Goal: Use online tool/utility

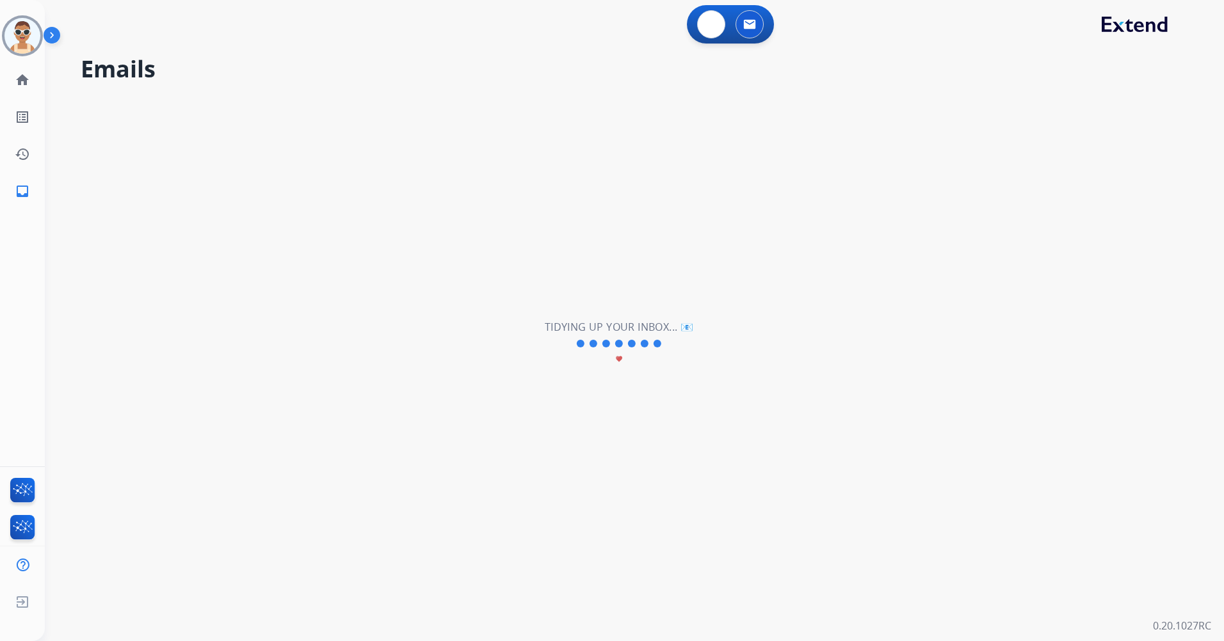
click at [710, 24] on img at bounding box center [711, 25] width 12 height 12
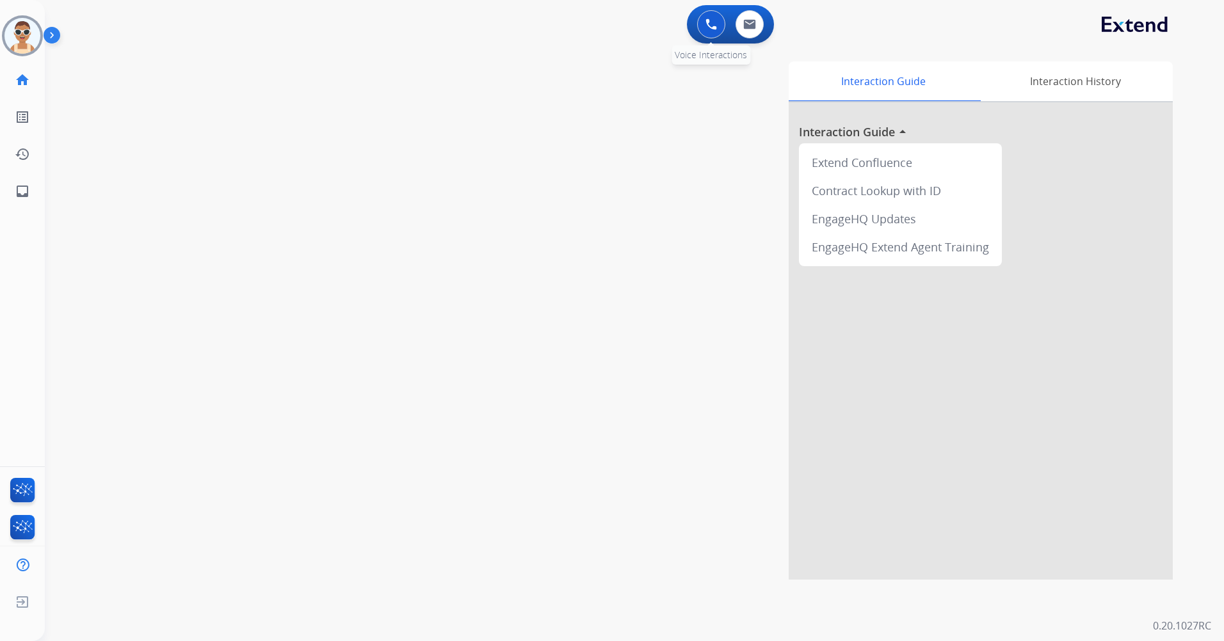
click at [720, 23] on button at bounding box center [711, 24] width 28 height 28
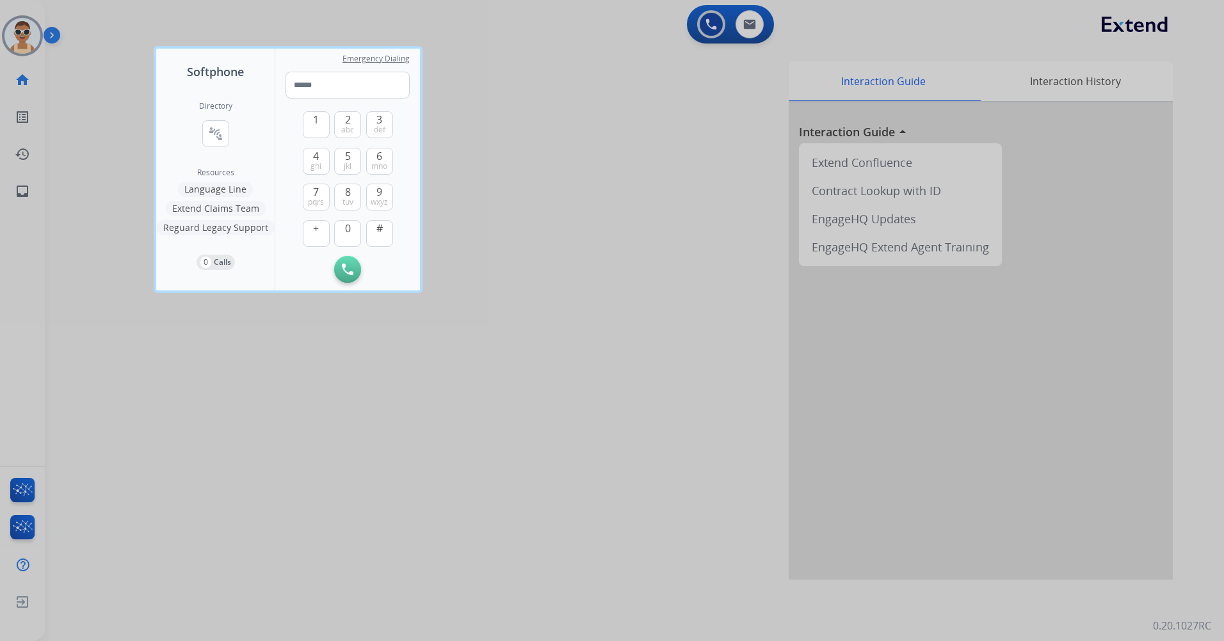
drag, startPoint x: 222, startPoint y: 132, endPoint x: 234, endPoint y: 131, distance: 12.2
click at [222, 132] on mat-icon "connect_without_contact" at bounding box center [215, 133] width 15 height 15
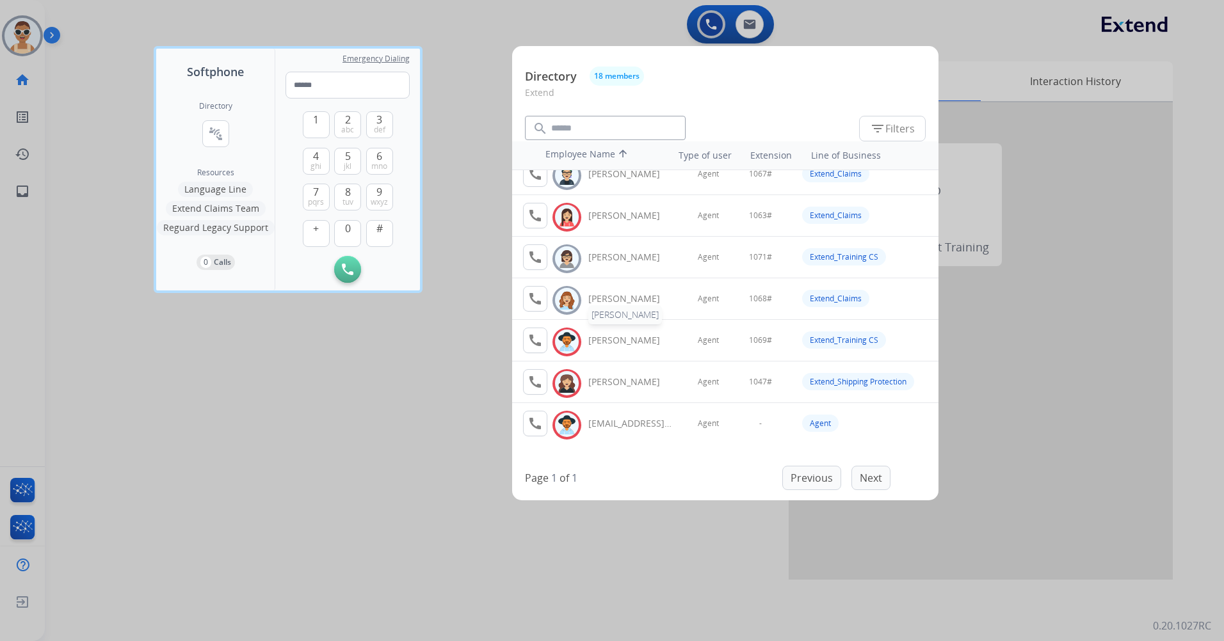
scroll to position [488, 0]
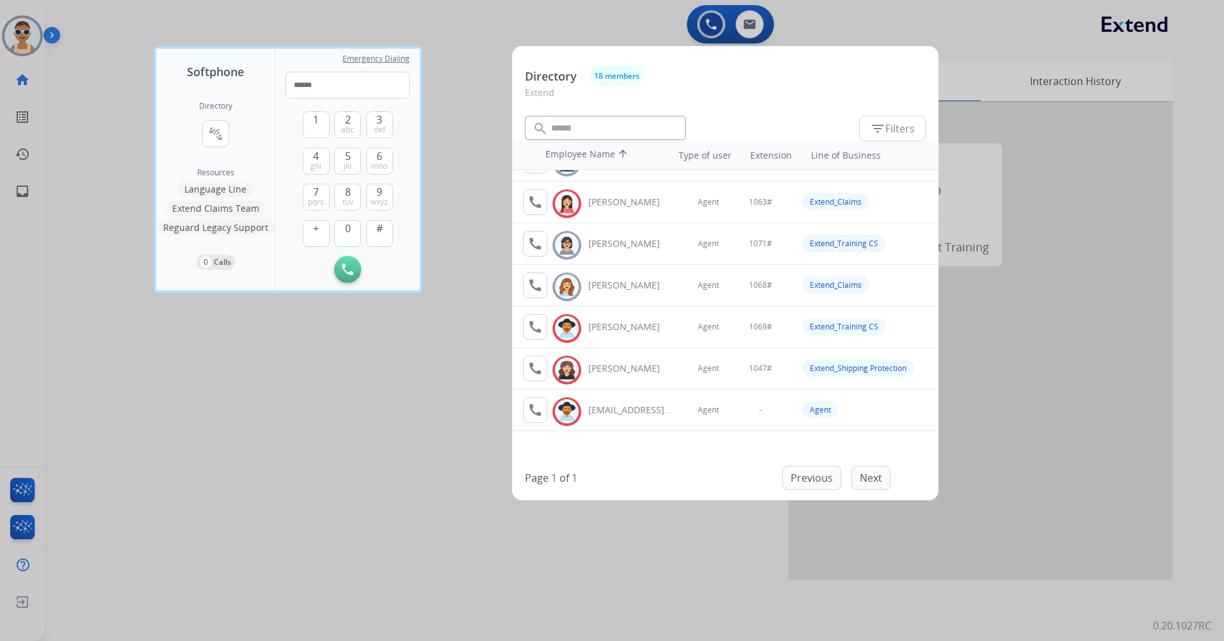
click at [389, 385] on div at bounding box center [612, 320] width 1224 height 641
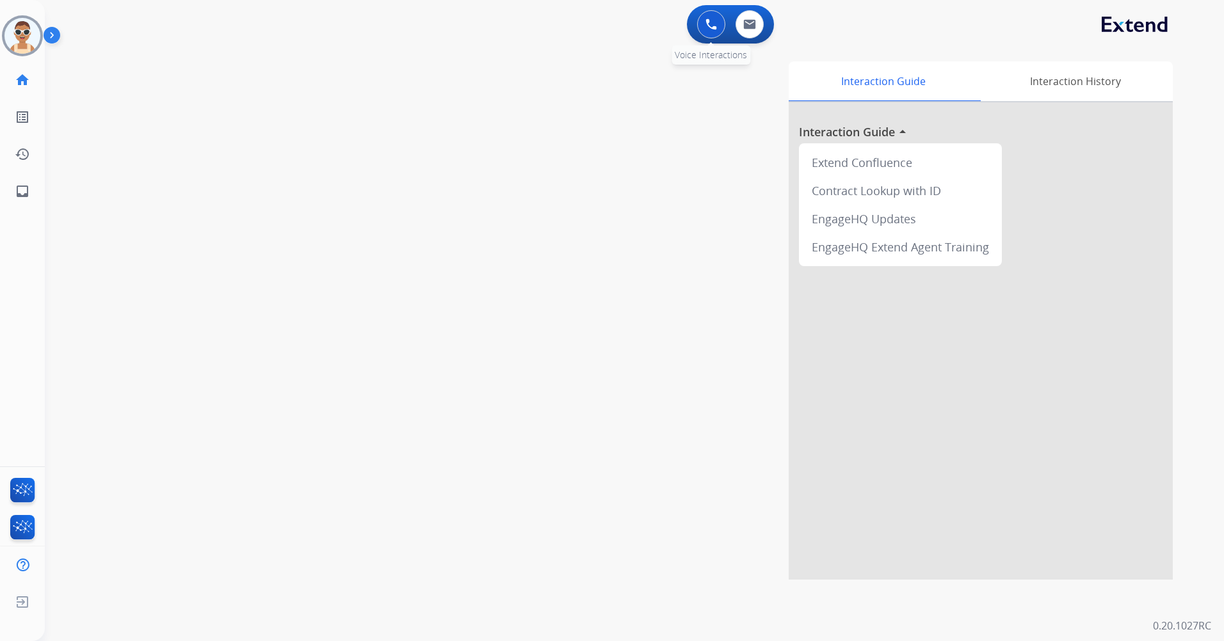
click at [711, 26] on img at bounding box center [711, 25] width 12 height 12
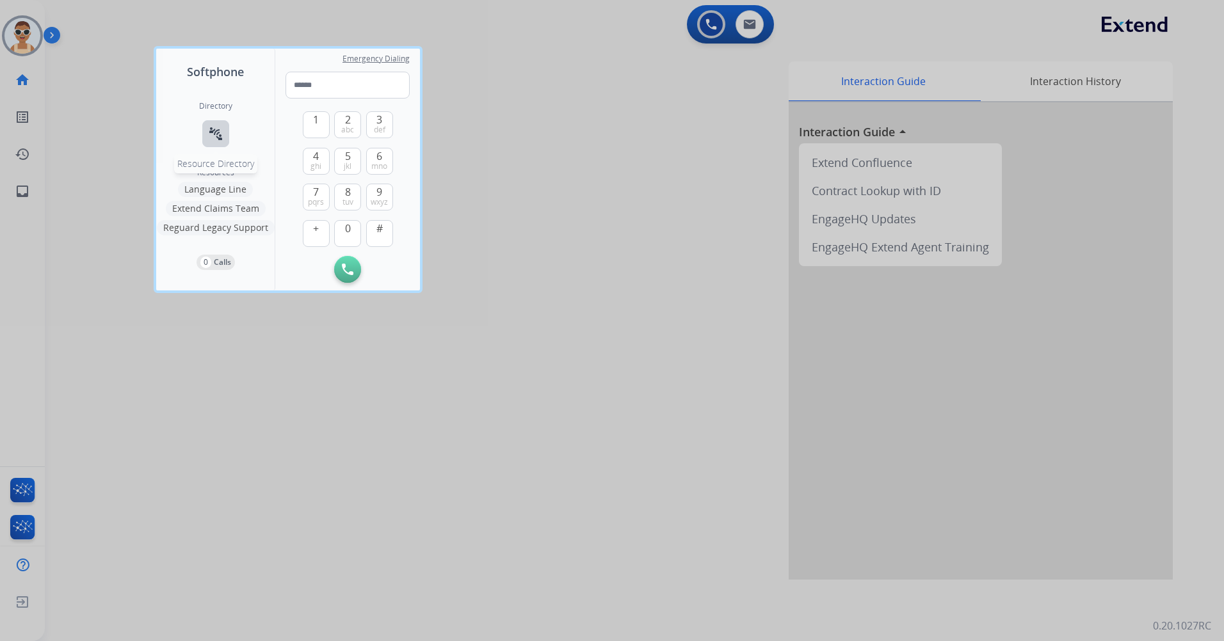
click at [208, 127] on mat-icon "connect_without_contact" at bounding box center [215, 133] width 15 height 15
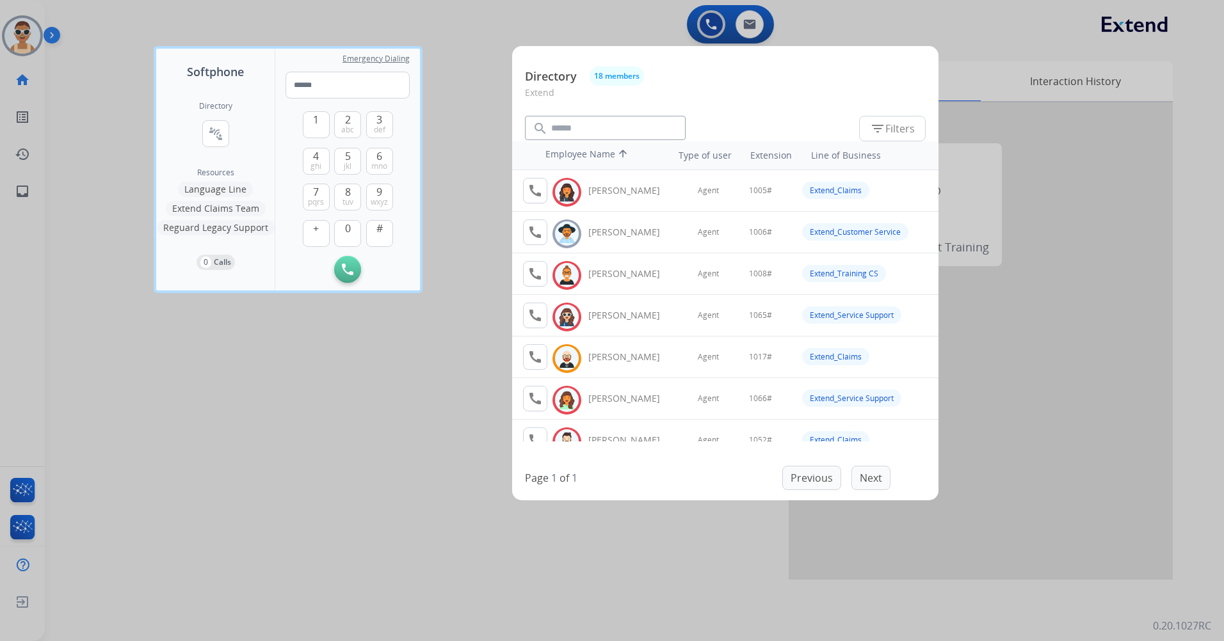
drag, startPoint x: 354, startPoint y: 435, endPoint x: 356, endPoint y: 426, distance: 9.9
click at [355, 433] on div at bounding box center [612, 320] width 1224 height 641
